Goal: Answer question/provide support: Answer question/provide support

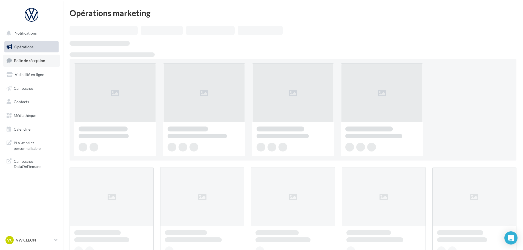
click at [34, 62] on span "Boîte de réception" at bounding box center [29, 60] width 31 height 5
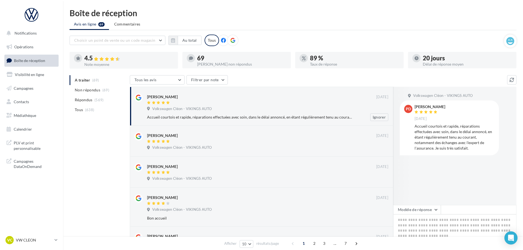
click at [253, 104] on div at bounding box center [261, 103] width 229 height 5
click at [416, 211] on button "Modèle de réponse" at bounding box center [417, 209] width 48 height 9
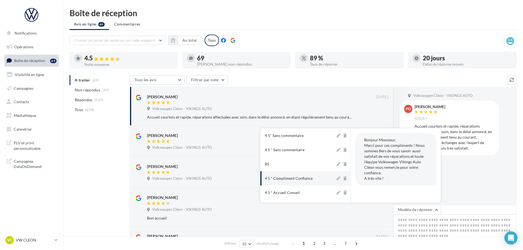
click at [305, 178] on div "4 5 * Compliment Confiance" at bounding box center [289, 177] width 48 height 5
type textarea "**********"
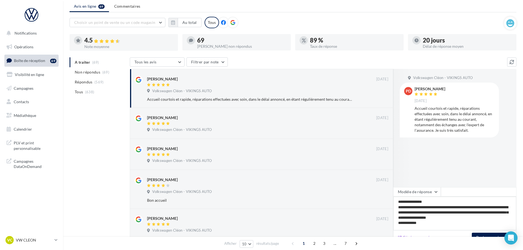
scroll to position [27, 0]
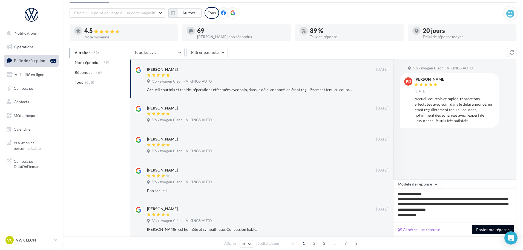
click at [491, 227] on button "Poster ma réponse" at bounding box center [493, 229] width 42 height 9
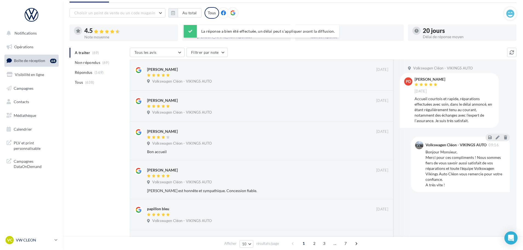
click at [31, 241] on p "VW CLEON" at bounding box center [34, 239] width 36 height 5
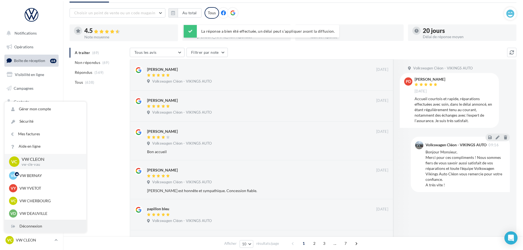
click at [38, 222] on div "Déconnexion" at bounding box center [46, 226] width 82 height 12
